Goal: Transaction & Acquisition: Obtain resource

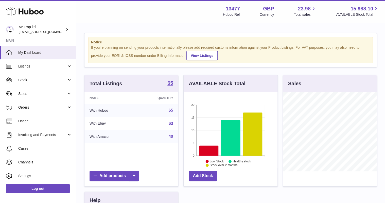
scroll to position [79, 93]
click at [21, 91] on span "Sales" at bounding box center [42, 93] width 48 height 5
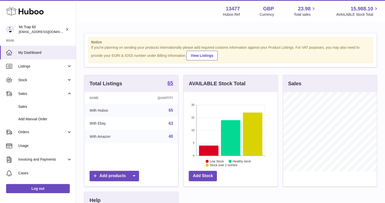
click at [26, 105] on span "Sales" at bounding box center [45, 106] width 54 height 5
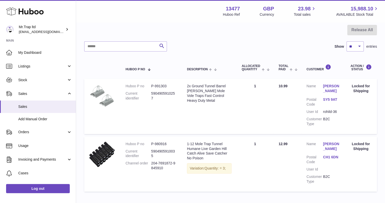
scroll to position [61, 0]
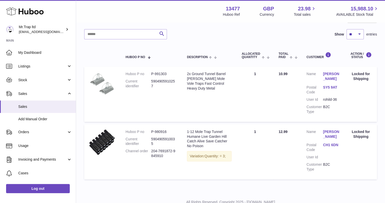
click at [49, 131] on span "Orders" at bounding box center [42, 131] width 48 height 5
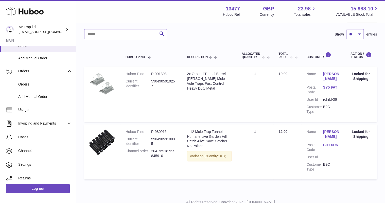
click at [44, 126] on link "Invoicing and Payments" at bounding box center [38, 124] width 76 height 14
click at [37, 137] on span "Billing History" at bounding box center [45, 136] width 54 height 5
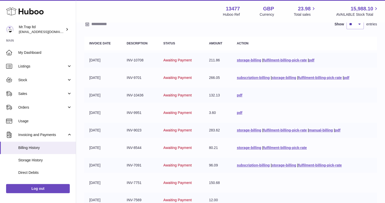
scroll to position [41, 0]
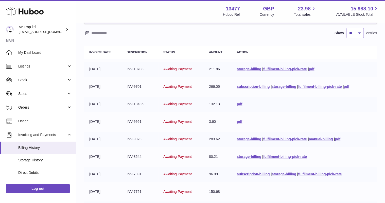
click at [250, 85] on link "subscription-billing" at bounding box center [252, 86] width 33 height 4
click at [263, 105] on td "pdf" at bounding box center [303, 104] width 145 height 15
click at [310, 70] on link "pdf" at bounding box center [311, 69] width 6 height 4
